Goal: Information Seeking & Learning: Find specific fact

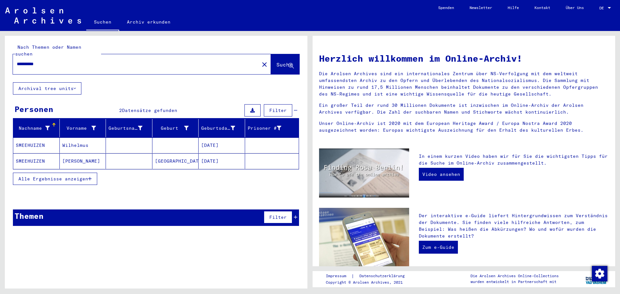
drag, startPoint x: 47, startPoint y: 58, endPoint x: 12, endPoint y: 59, distance: 34.9
click at [12, 59] on div "**********" at bounding box center [156, 59] width 303 height 47
click at [277, 62] on span "Suche" at bounding box center [285, 65] width 17 height 7
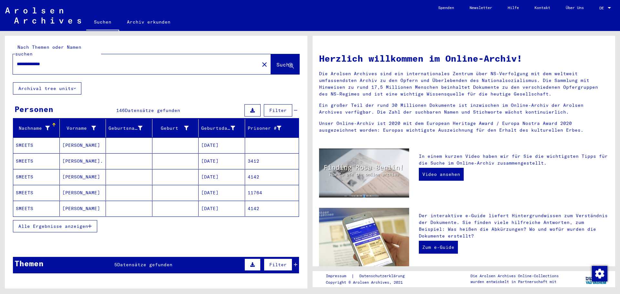
click at [89, 61] on input "**********" at bounding box center [134, 64] width 235 height 7
click at [58, 224] on span "Alle Ergebnisse anzeigen" at bounding box center [53, 227] width 70 height 6
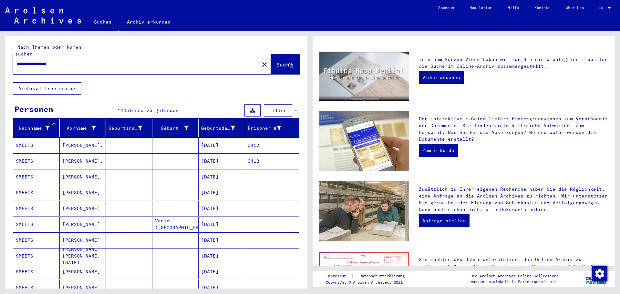
drag, startPoint x: 82, startPoint y: 57, endPoint x: 0, endPoint y: 57, distance: 81.7
click at [0, 57] on div "**********" at bounding box center [155, 160] width 310 height 258
paste input "text"
click at [277, 61] on span "Suche" at bounding box center [285, 64] width 16 height 6
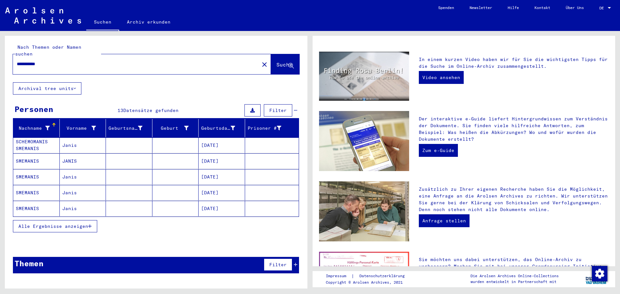
click at [55, 224] on span "Alle Ergebnisse anzeigen" at bounding box center [53, 227] width 70 height 6
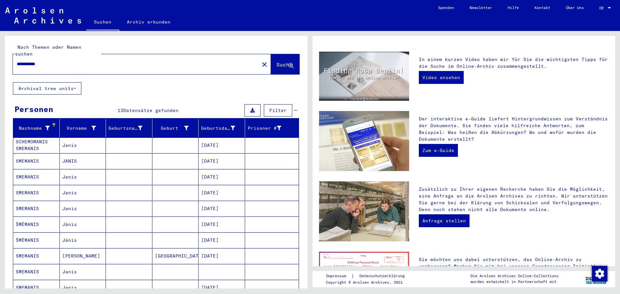
drag, startPoint x: 68, startPoint y: 56, endPoint x: 11, endPoint y: 56, distance: 56.5
click at [0, 55] on div "**********" at bounding box center [155, 160] width 310 height 258
paste input "*"
click at [277, 61] on span "Suche" at bounding box center [285, 64] width 16 height 6
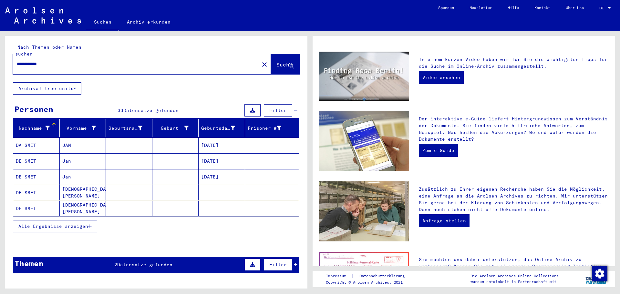
click at [71, 224] on span "Alle Ergebnisse anzeigen" at bounding box center [53, 227] width 70 height 6
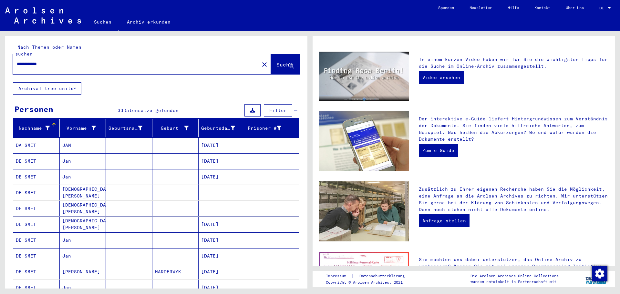
click at [82, 61] on input "**********" at bounding box center [134, 64] width 235 height 7
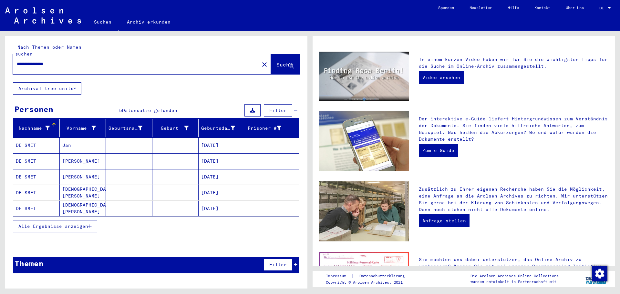
click at [209, 139] on mat-cell "[DATE]" at bounding box center [222, 146] width 47 height 16
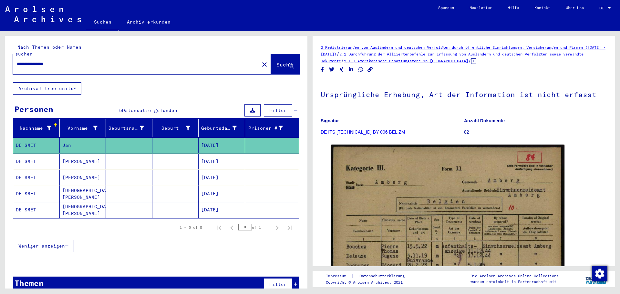
click at [63, 61] on input "**********" at bounding box center [136, 64] width 239 height 7
drag, startPoint x: 65, startPoint y: 59, endPoint x: 18, endPoint y: 60, distance: 46.6
click at [19, 61] on input "**********" at bounding box center [136, 64] width 239 height 7
type input "*"
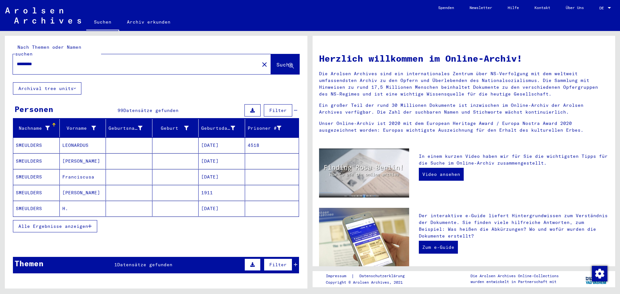
click at [54, 224] on span "Alle Ergebnisse anzeigen" at bounding box center [53, 227] width 70 height 6
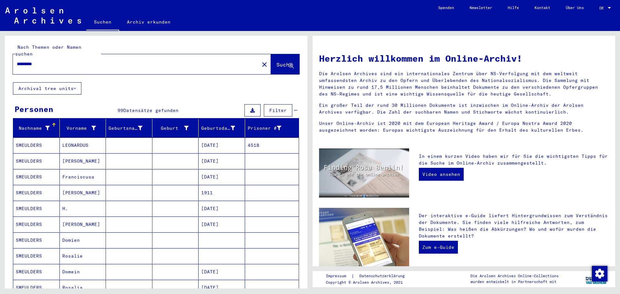
click at [91, 61] on input "*********" at bounding box center [134, 64] width 235 height 7
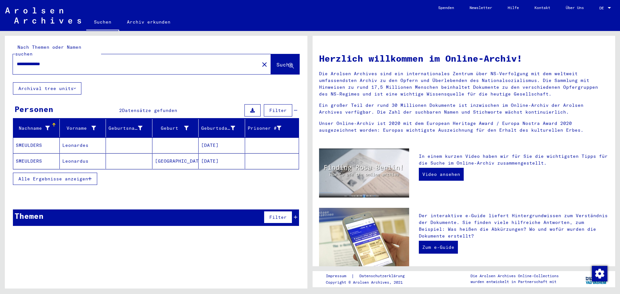
drag, startPoint x: 63, startPoint y: 57, endPoint x: 27, endPoint y: 58, distance: 36.2
click at [6, 57] on div "**********" at bounding box center [156, 59] width 303 height 47
paste input "text"
click at [277, 61] on span "Suche" at bounding box center [285, 64] width 16 height 6
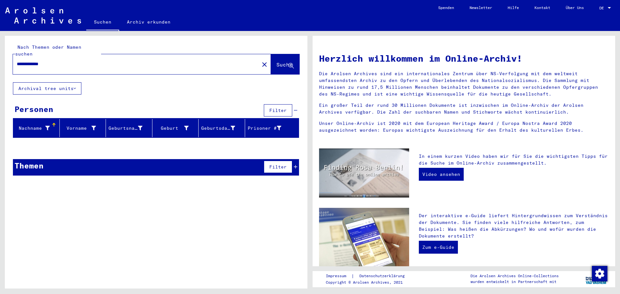
drag, startPoint x: 34, startPoint y: 57, endPoint x: 0, endPoint y: 65, distance: 35.0
click at [0, 65] on div "**********" at bounding box center [155, 160] width 310 height 258
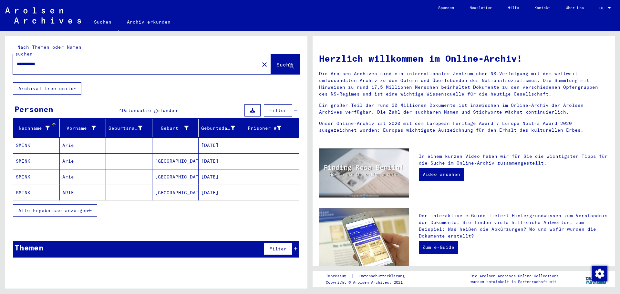
click at [222, 141] on mat-cell "[DATE]" at bounding box center [222, 146] width 47 height 16
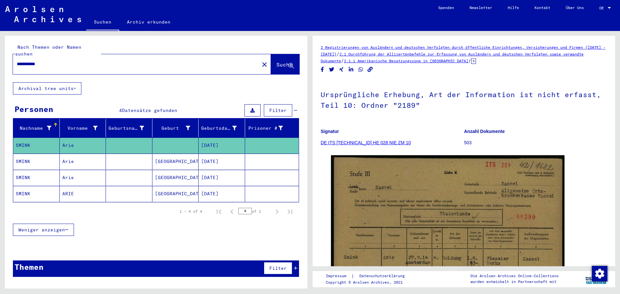
click at [226, 154] on mat-cell "[DATE]" at bounding box center [222, 162] width 47 height 16
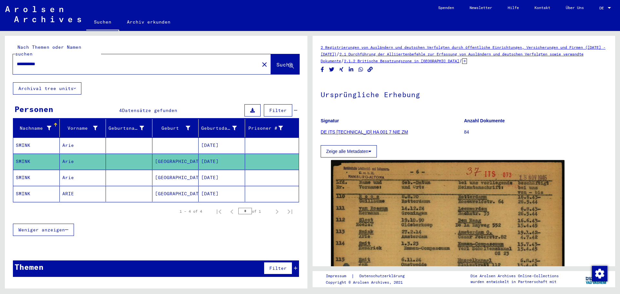
click at [229, 170] on mat-cell "[DATE]" at bounding box center [222, 178] width 47 height 16
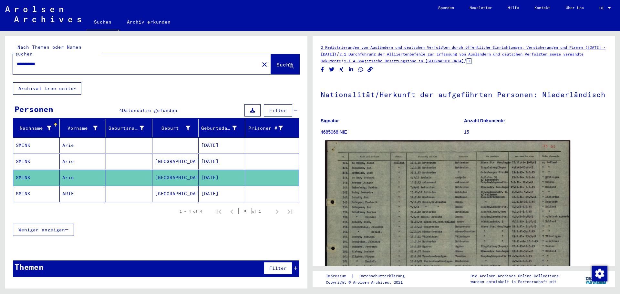
click at [430, 212] on img at bounding box center [447, 228] width 245 height 175
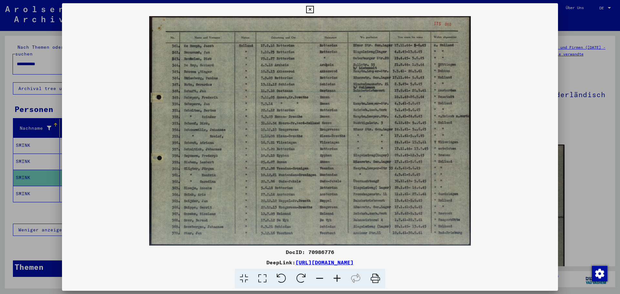
click at [340, 277] on icon at bounding box center [337, 279] width 17 height 20
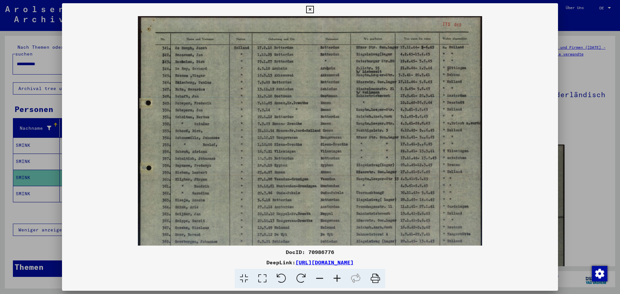
click at [340, 277] on icon at bounding box center [337, 279] width 17 height 20
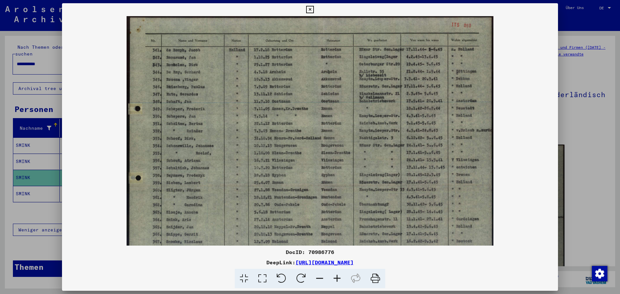
click at [311, 8] on icon at bounding box center [309, 10] width 7 height 8
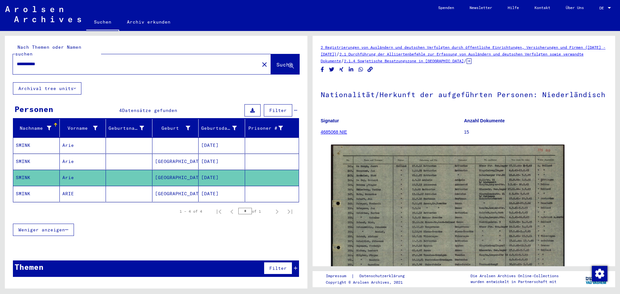
click at [177, 187] on mat-cell "[GEOGRAPHIC_DATA]" at bounding box center [176, 194] width 47 height 16
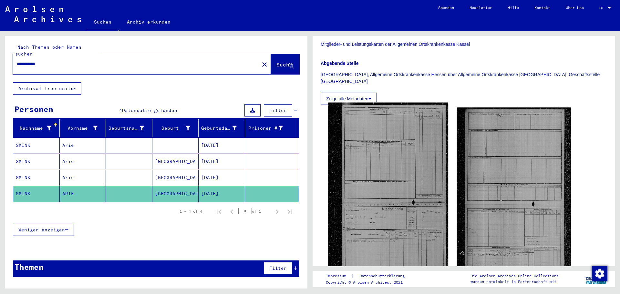
scroll to position [129, 0]
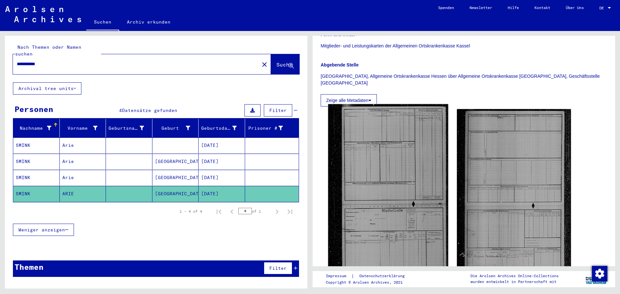
click at [376, 142] on img at bounding box center [388, 205] width 120 height 202
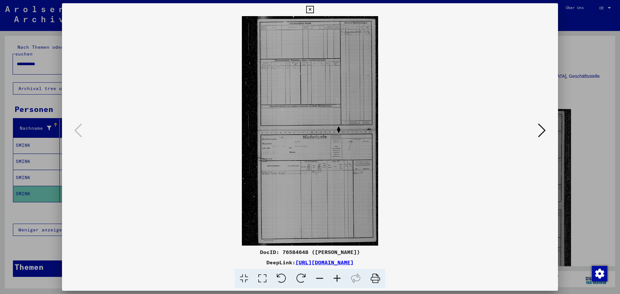
click at [340, 280] on icon at bounding box center [337, 279] width 17 height 20
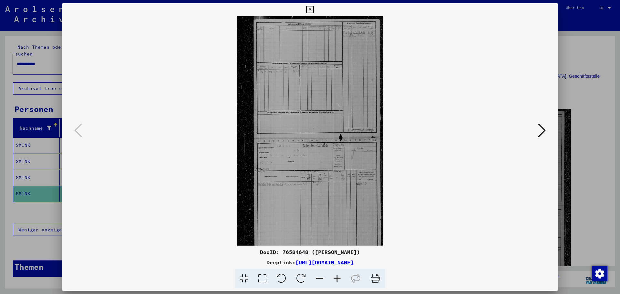
click at [340, 280] on icon at bounding box center [337, 279] width 17 height 20
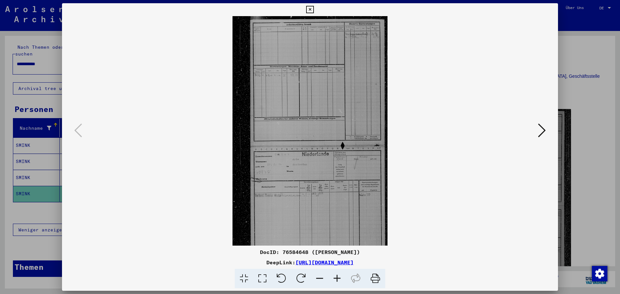
click at [340, 280] on icon at bounding box center [337, 279] width 17 height 20
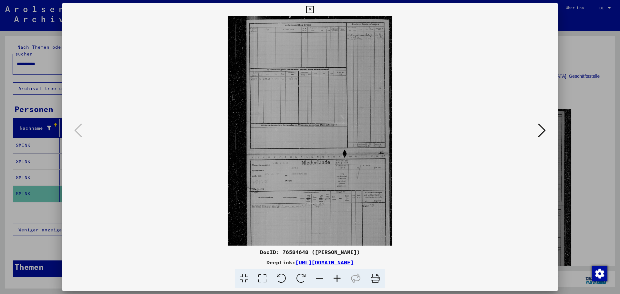
click at [340, 280] on icon at bounding box center [337, 279] width 17 height 20
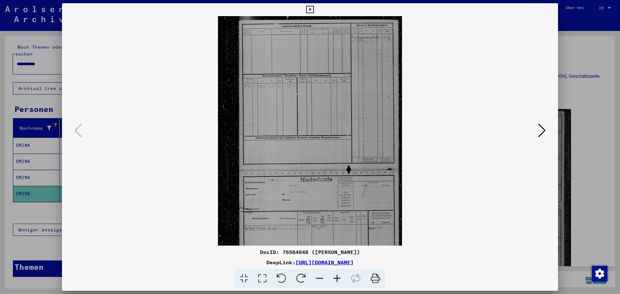
click at [340, 280] on icon at bounding box center [337, 279] width 17 height 20
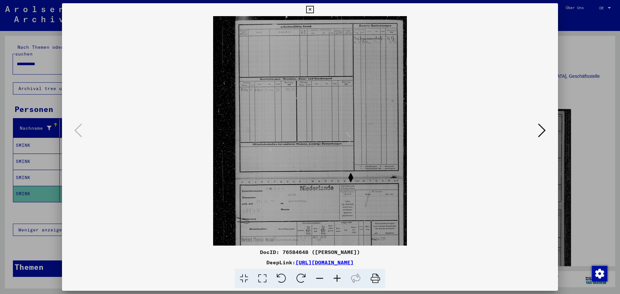
click at [340, 280] on icon at bounding box center [337, 279] width 17 height 20
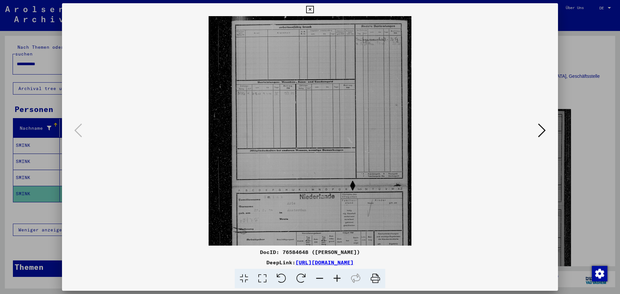
click at [340, 280] on icon at bounding box center [337, 279] width 17 height 20
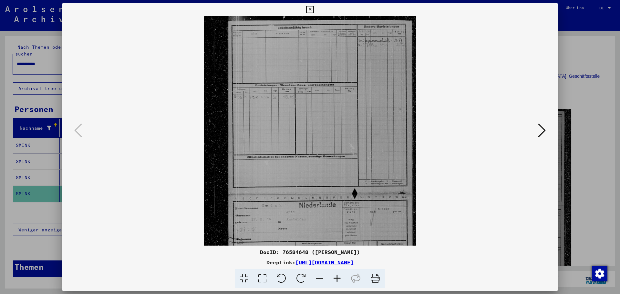
click at [340, 280] on icon at bounding box center [337, 279] width 17 height 20
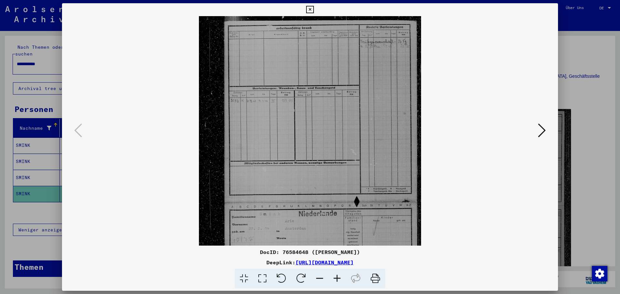
click at [340, 280] on icon at bounding box center [337, 279] width 17 height 20
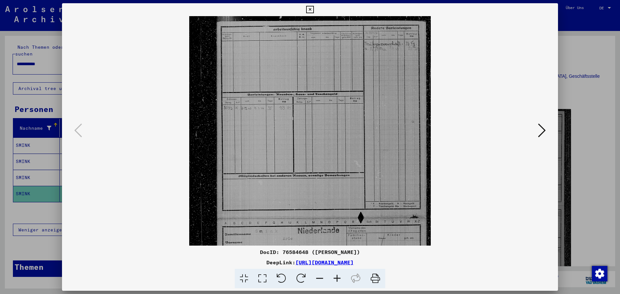
click at [340, 280] on icon at bounding box center [337, 279] width 17 height 20
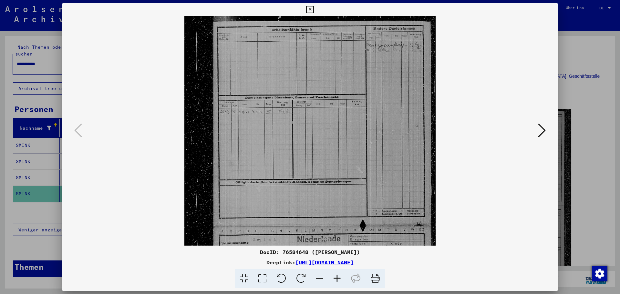
click at [340, 280] on icon at bounding box center [337, 279] width 17 height 20
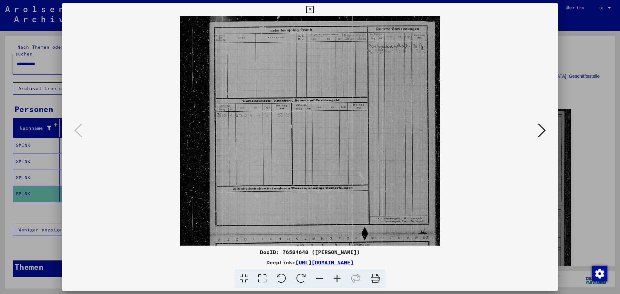
scroll to position [0, 0]
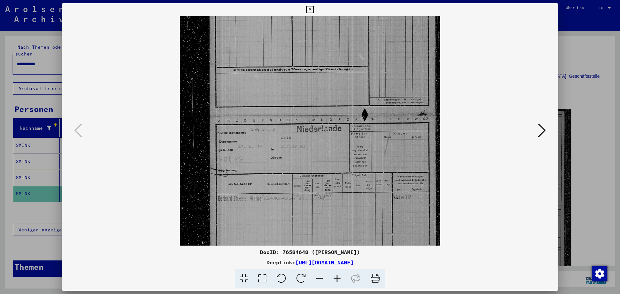
drag, startPoint x: 357, startPoint y: 163, endPoint x: 356, endPoint y: 44, distance: 118.9
click at [356, 44] on img at bounding box center [310, 117] width 261 height 440
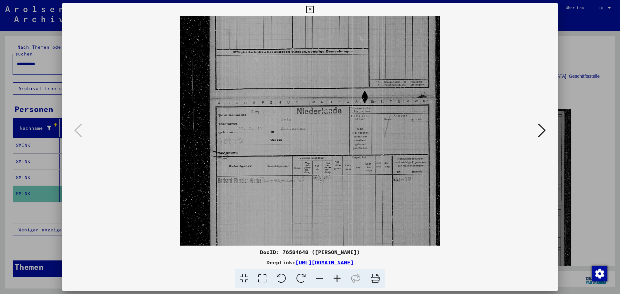
drag, startPoint x: 348, startPoint y: 136, endPoint x: 346, endPoint y: 99, distance: 37.8
click at [346, 99] on img at bounding box center [310, 99] width 261 height 440
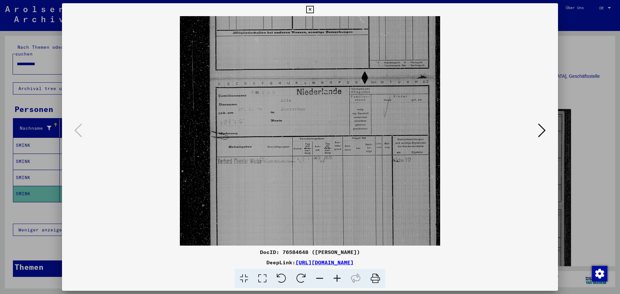
click at [539, 129] on icon at bounding box center [542, 131] width 8 height 16
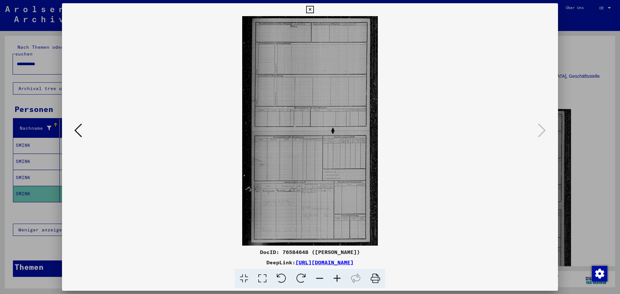
click at [338, 275] on icon at bounding box center [337, 279] width 17 height 20
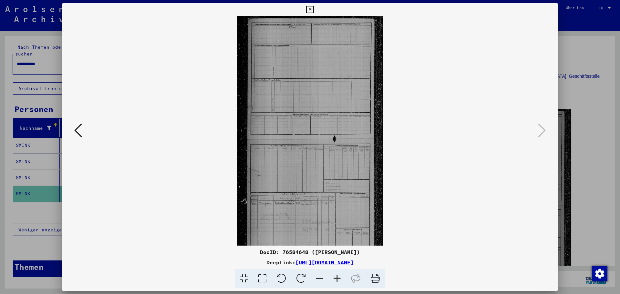
click at [338, 275] on icon at bounding box center [337, 279] width 17 height 20
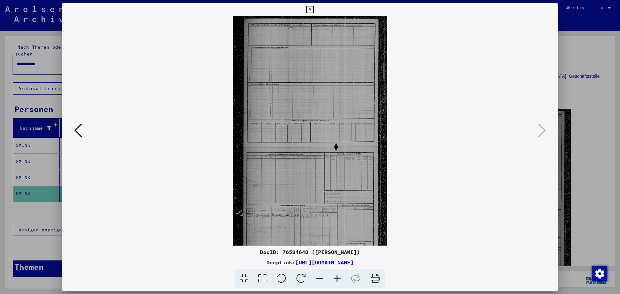
click at [338, 275] on icon at bounding box center [337, 279] width 17 height 20
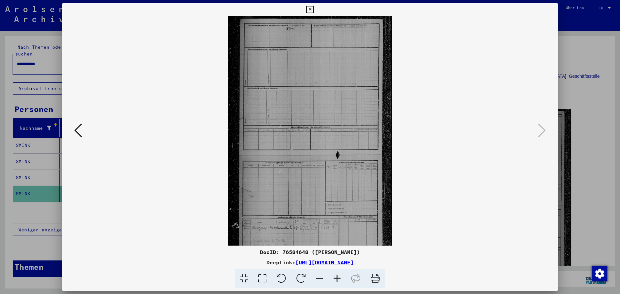
click at [338, 275] on icon at bounding box center [337, 279] width 17 height 20
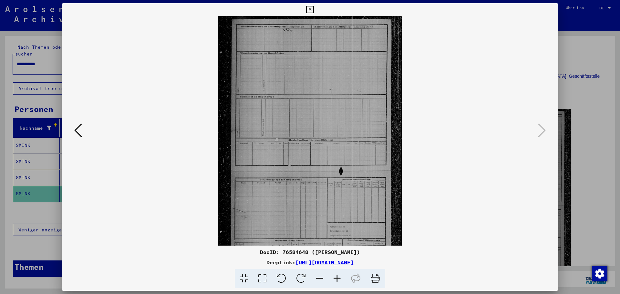
click at [338, 275] on icon at bounding box center [337, 279] width 17 height 20
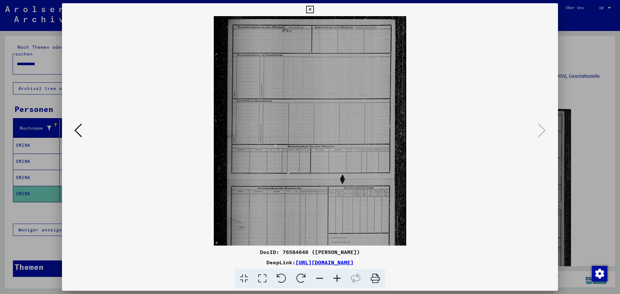
click at [338, 275] on icon at bounding box center [337, 279] width 17 height 20
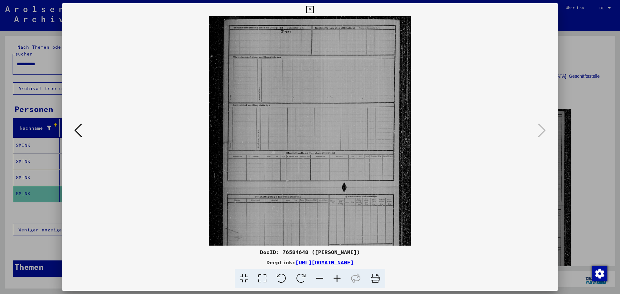
click at [338, 275] on icon at bounding box center [337, 279] width 17 height 20
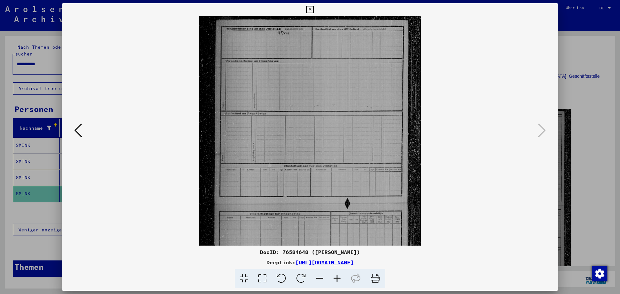
click at [338, 275] on icon at bounding box center [337, 279] width 17 height 20
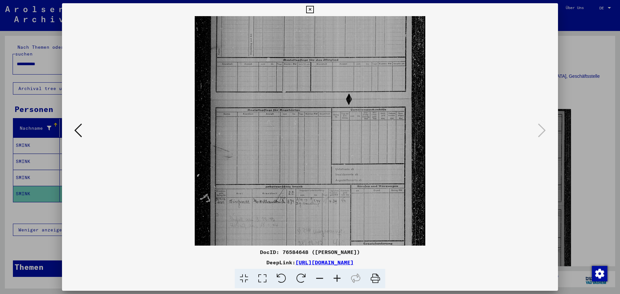
scroll to position [128, 0]
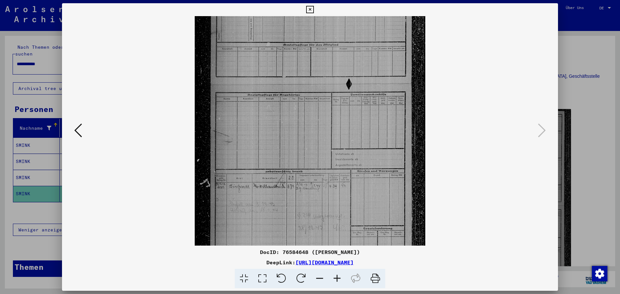
drag, startPoint x: 315, startPoint y: 209, endPoint x: 321, endPoint y: 82, distance: 127.5
click at [321, 82] on img at bounding box center [310, 84] width 231 height 391
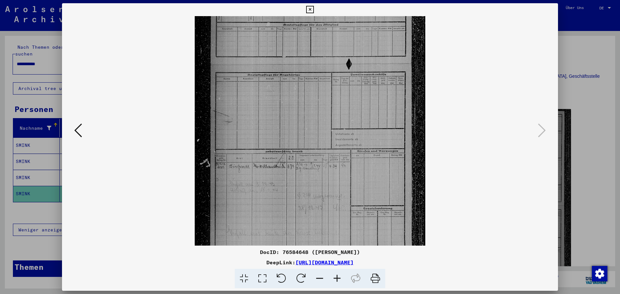
drag, startPoint x: 323, startPoint y: 122, endPoint x: 323, endPoint y: 100, distance: 21.6
click at [323, 101] on img at bounding box center [310, 63] width 231 height 391
click at [311, 10] on icon at bounding box center [309, 10] width 7 height 8
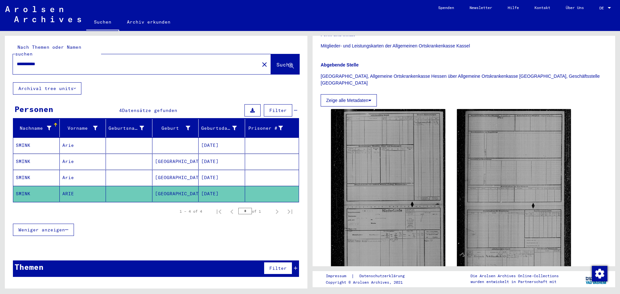
click at [0, 72] on div "**********" at bounding box center [155, 160] width 310 height 258
click at [278, 61] on span "Suche" at bounding box center [285, 64] width 16 height 6
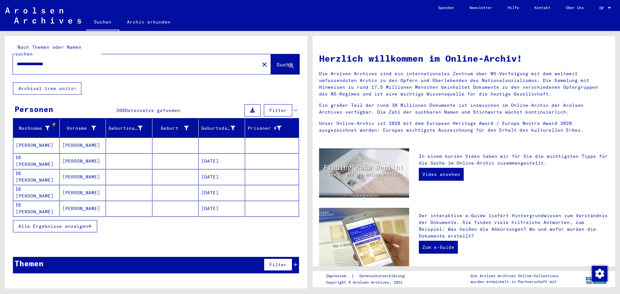
click at [102, 61] on input "**********" at bounding box center [134, 64] width 235 height 7
click at [61, 224] on span "Alle Ergebnisse anzeigen" at bounding box center [53, 227] width 70 height 6
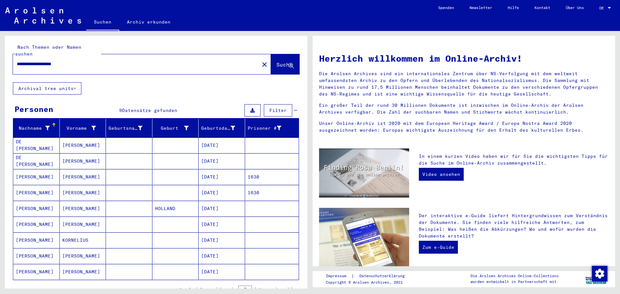
drag, startPoint x: 86, startPoint y: 59, endPoint x: 22, endPoint y: 59, distance: 63.3
click at [15, 59] on div "**********" at bounding box center [132, 64] width 239 height 15
paste input "text"
type input "**********"
click at [277, 61] on span "Suche" at bounding box center [285, 64] width 16 height 6
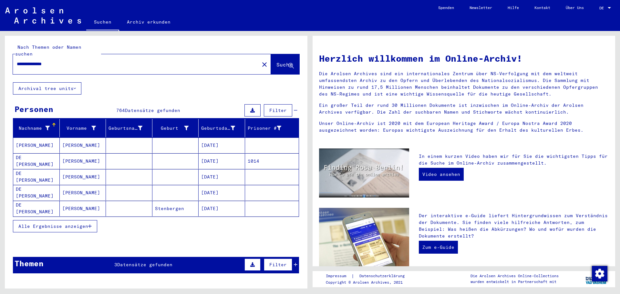
click at [68, 224] on span "Alle Ergebnisse anzeigen" at bounding box center [53, 227] width 70 height 6
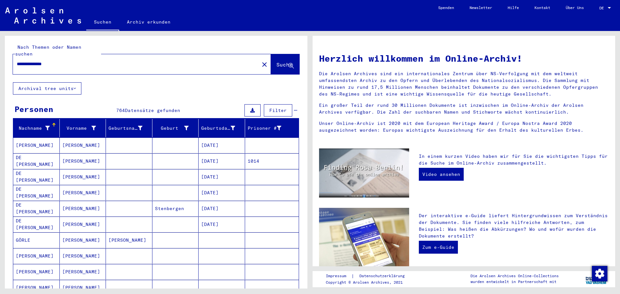
click at [227, 202] on mat-cell "[DATE]" at bounding box center [222, 209] width 47 height 16
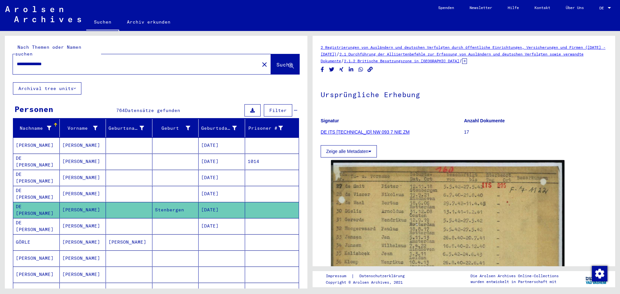
click at [215, 218] on mat-cell "[DATE]" at bounding box center [222, 226] width 47 height 16
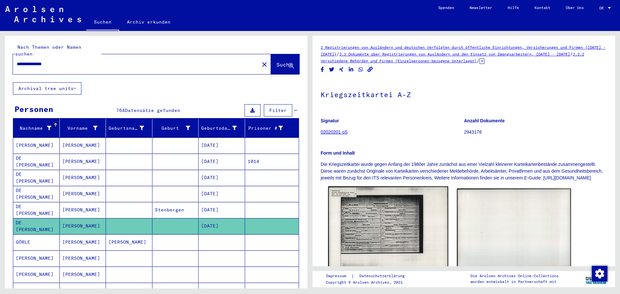
click at [389, 225] on img at bounding box center [388, 229] width 120 height 85
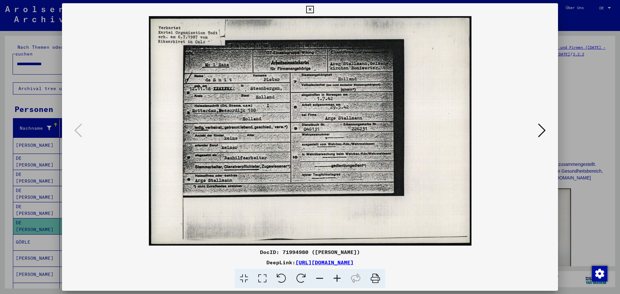
click at [338, 279] on icon at bounding box center [337, 279] width 17 height 20
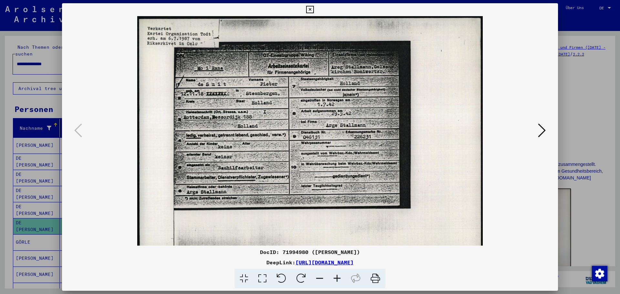
click at [338, 279] on icon at bounding box center [337, 279] width 17 height 20
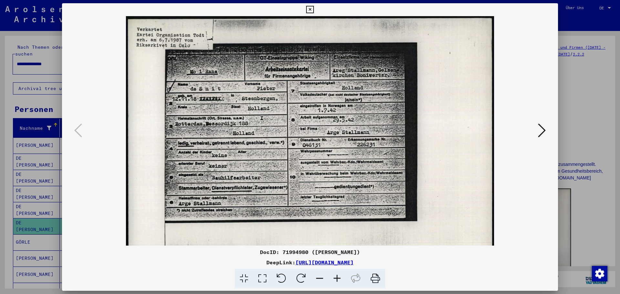
click at [338, 279] on icon at bounding box center [337, 279] width 17 height 20
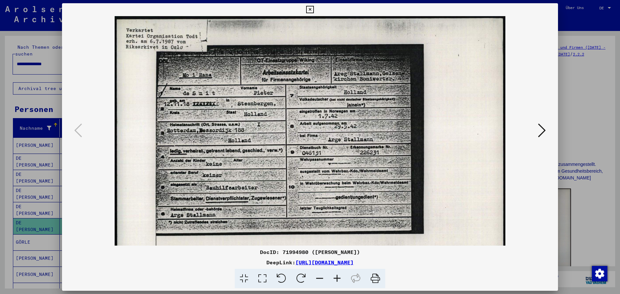
click at [339, 279] on icon at bounding box center [337, 279] width 17 height 20
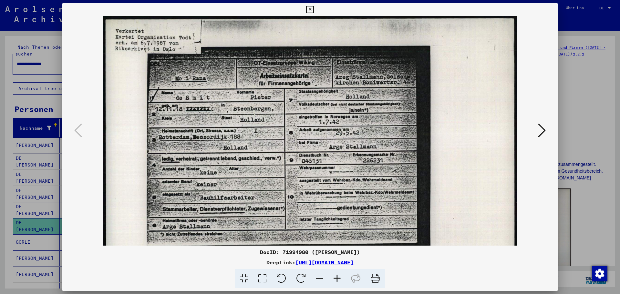
click at [339, 279] on icon at bounding box center [337, 279] width 17 height 20
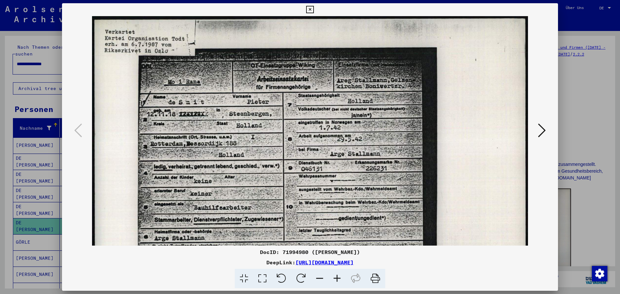
click at [339, 279] on icon at bounding box center [337, 279] width 17 height 20
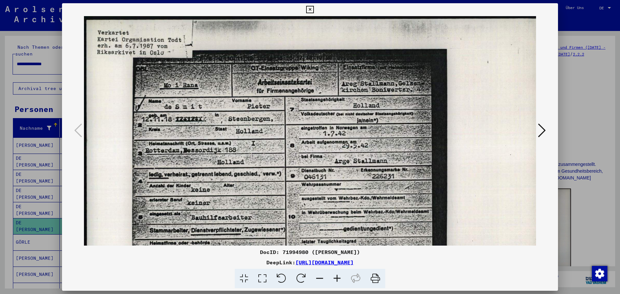
click at [339, 279] on icon at bounding box center [337, 279] width 17 height 20
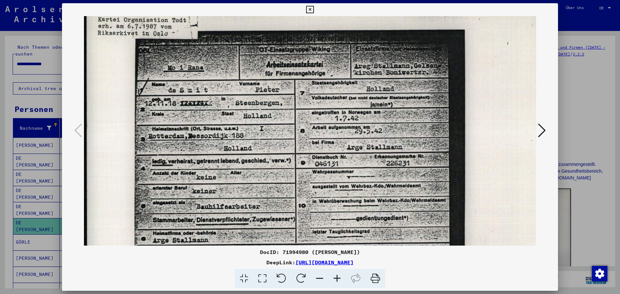
scroll to position [22, 0]
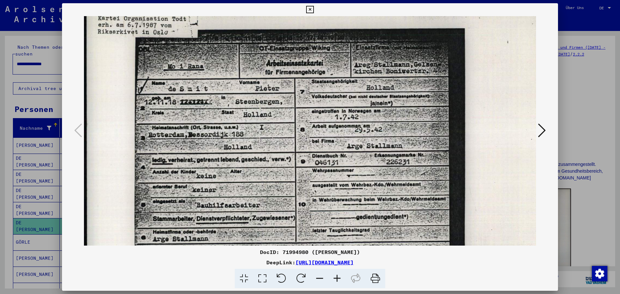
drag, startPoint x: 240, startPoint y: 216, endPoint x: 245, endPoint y: 193, distance: 22.8
click at [245, 193] on img at bounding box center [325, 165] width 482 height 343
